Goal: Find specific page/section: Find specific page/section

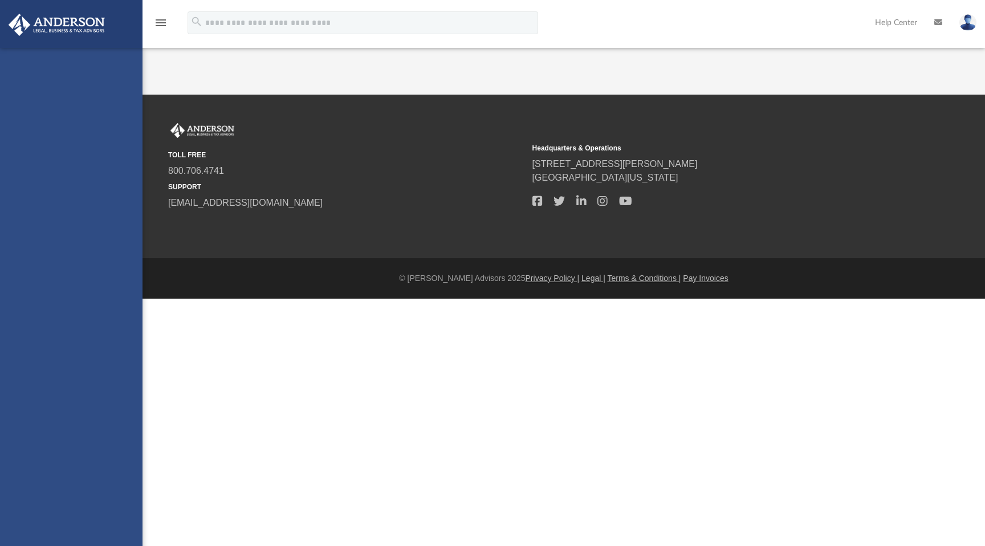
click at [509, 344] on html "X Get a chance to win 6 months of Platinum for free just by filling out this su…" at bounding box center [492, 172] width 985 height 344
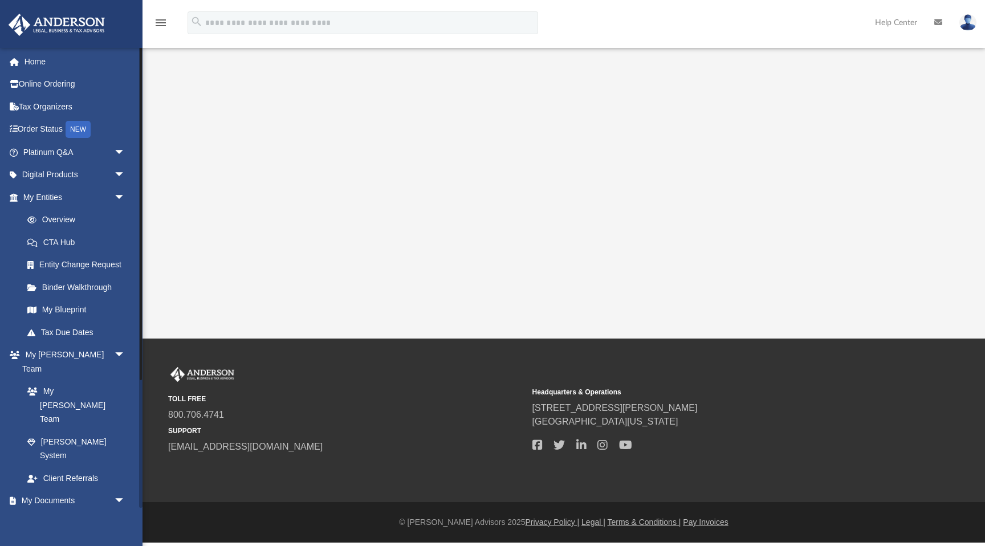
click at [47, 512] on link "Box" at bounding box center [79, 523] width 127 height 23
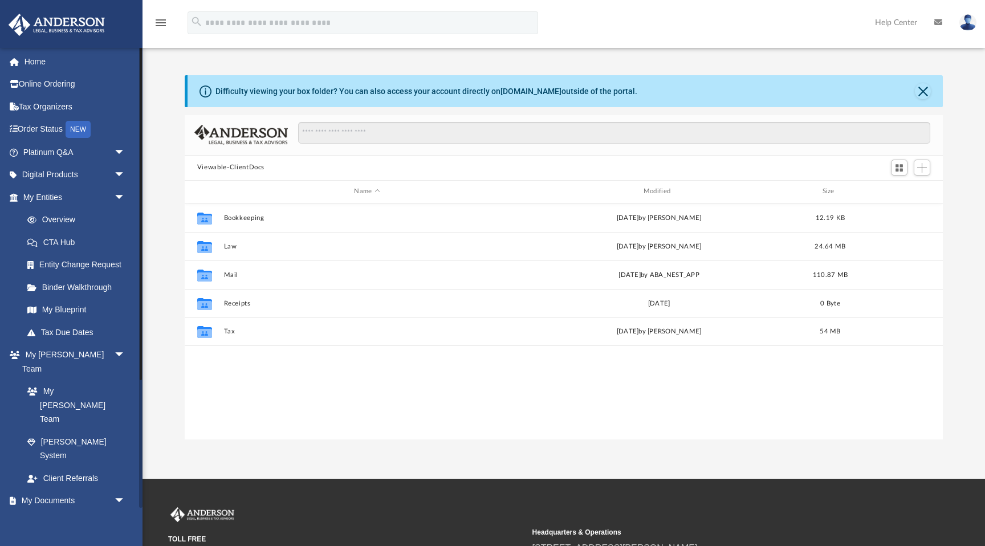
scroll to position [259, 758]
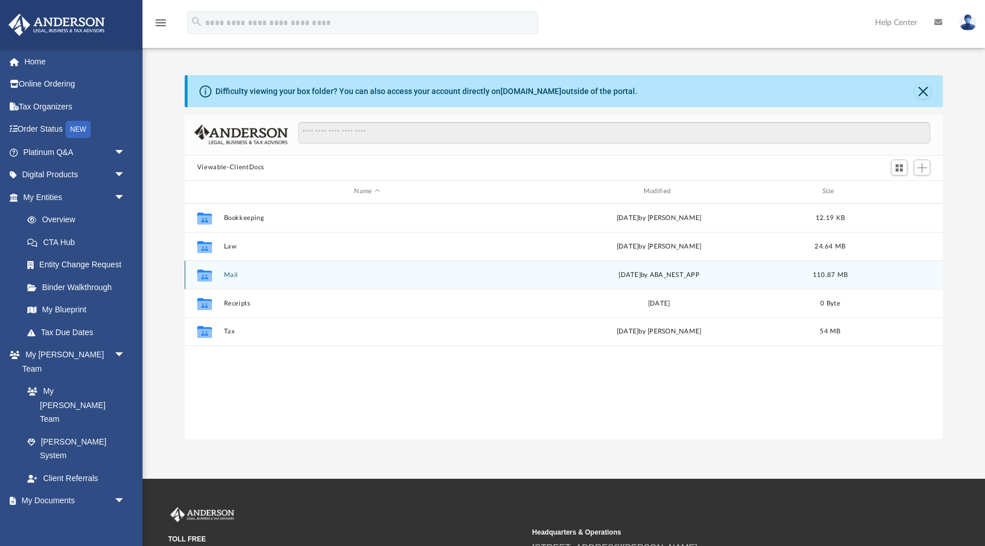
click at [209, 279] on icon "grid" at bounding box center [204, 276] width 15 height 9
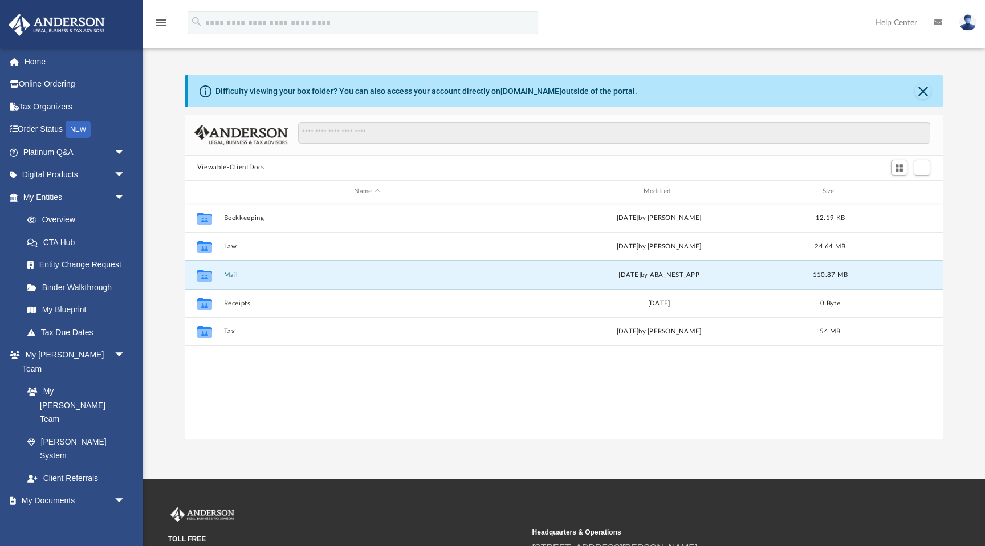
click at [200, 274] on icon "grid" at bounding box center [204, 276] width 15 height 9
click at [234, 273] on button "Mail" at bounding box center [367, 274] width 287 height 7
click at [201, 277] on icon "grid" at bounding box center [204, 276] width 15 height 9
click at [208, 274] on icon "grid" at bounding box center [204, 276] width 15 height 9
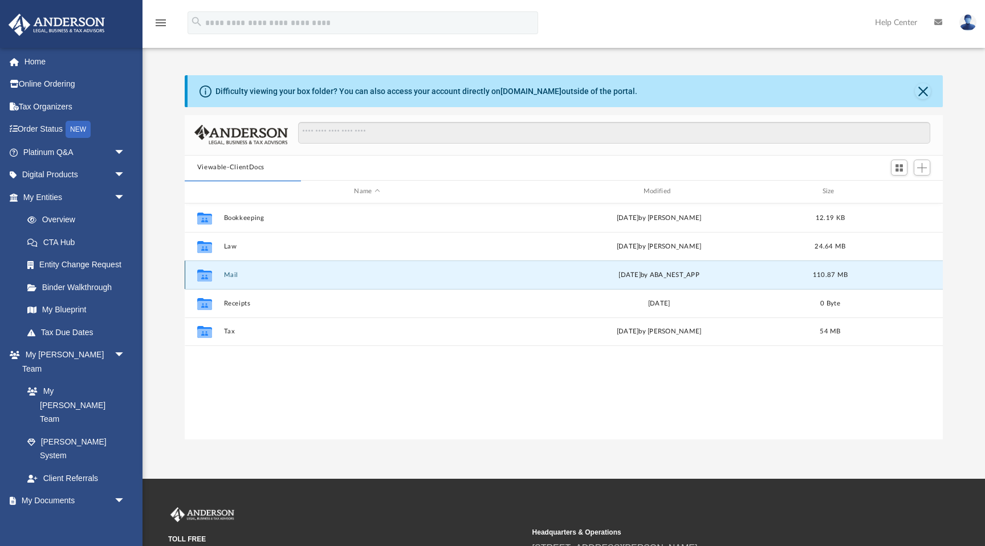
click at [233, 276] on button "Mail" at bounding box center [367, 274] width 287 height 7
click at [206, 271] on icon "grid" at bounding box center [204, 275] width 15 height 12
click at [199, 277] on icon "grid" at bounding box center [204, 276] width 15 height 9
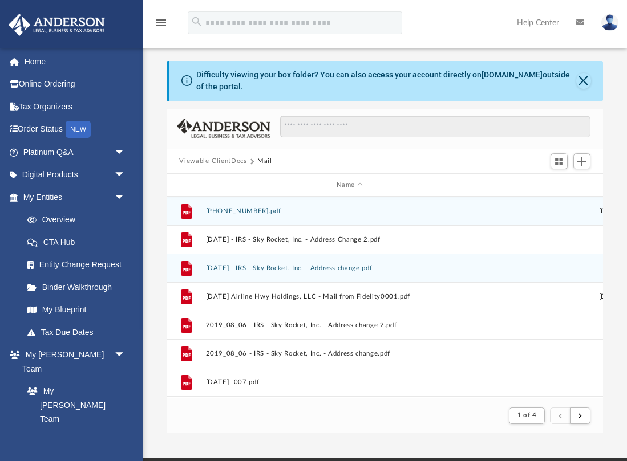
scroll to position [224, 436]
